Goal: Information Seeking & Learning: Learn about a topic

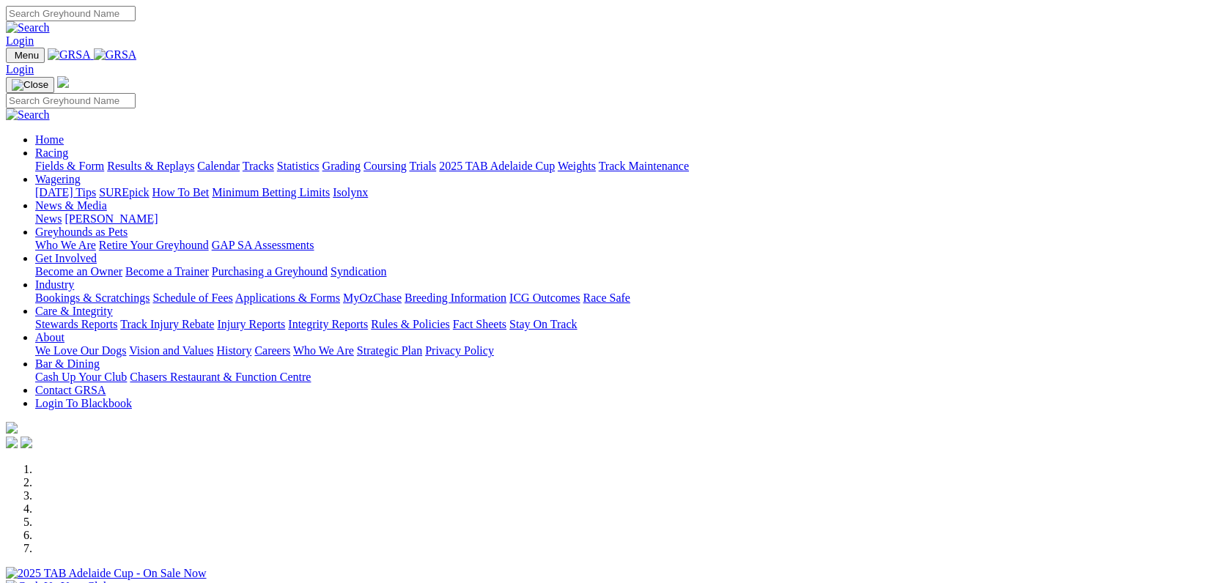
click at [68, 147] on link "Racing" at bounding box center [51, 153] width 33 height 12
click at [99, 160] on link "Fields & Form" at bounding box center [69, 166] width 69 height 12
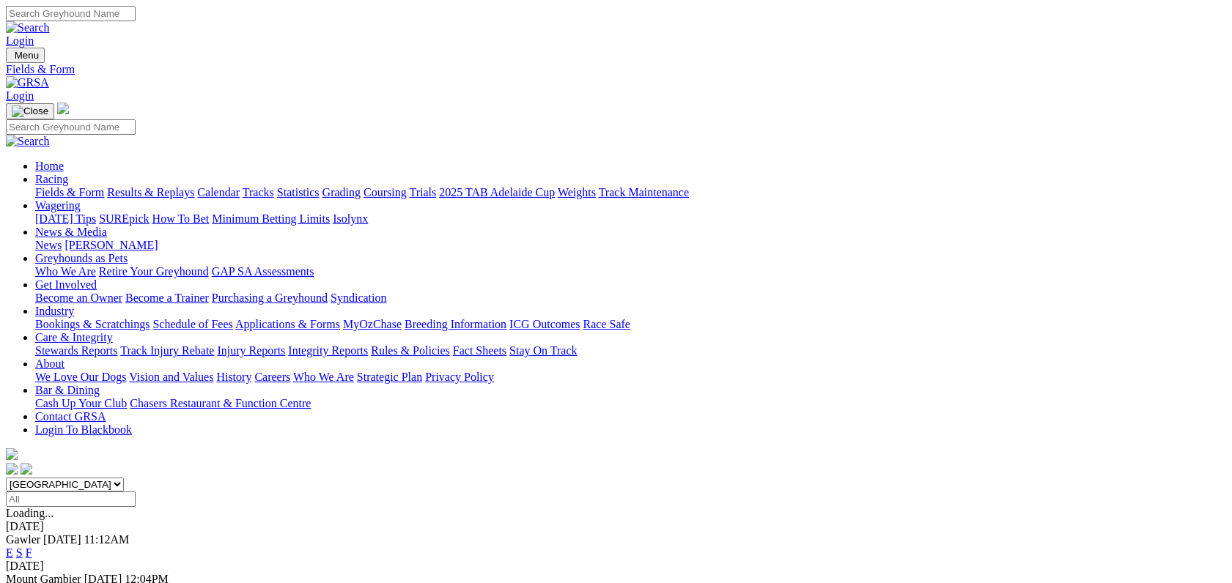
click at [32, 547] on link "F" at bounding box center [29, 553] width 7 height 12
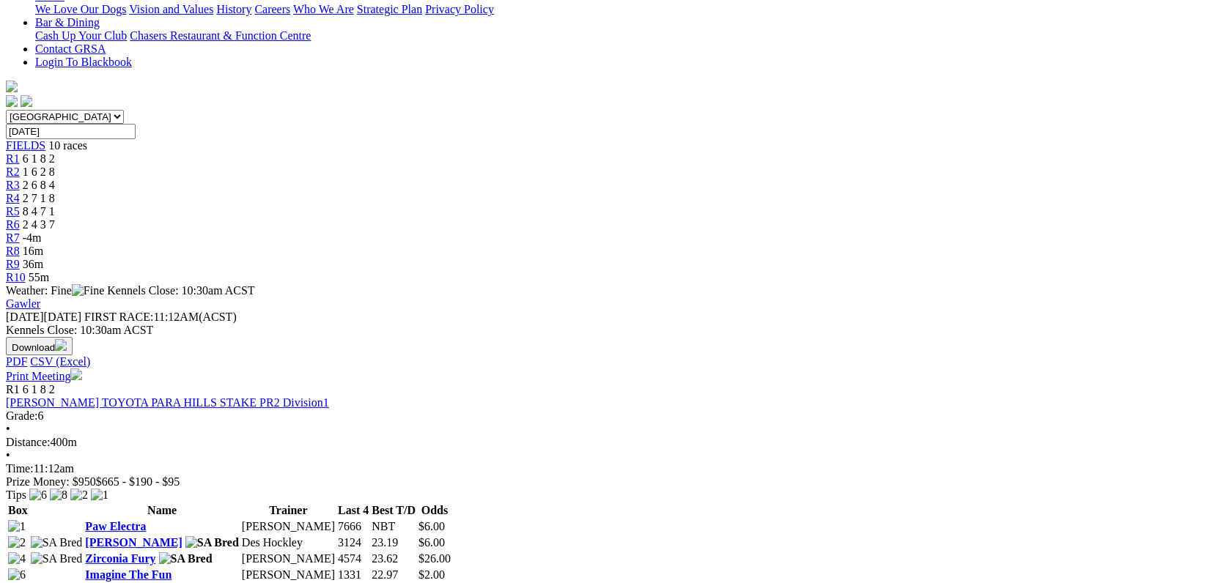
scroll to position [381, 0]
